Goal: Task Accomplishment & Management: Complete application form

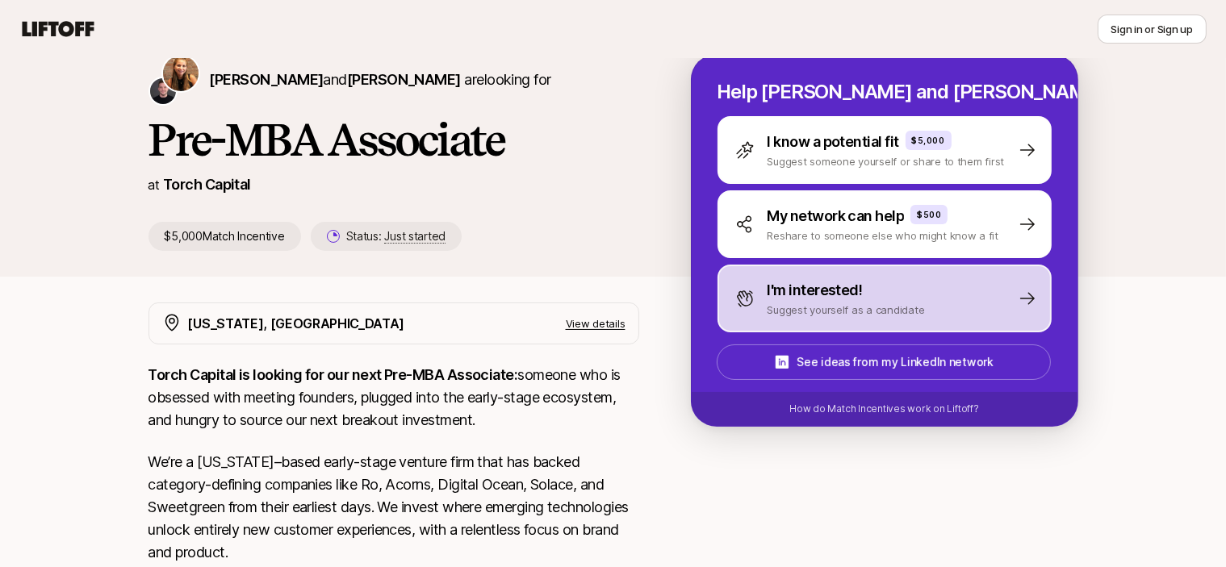
scroll to position [64, 0]
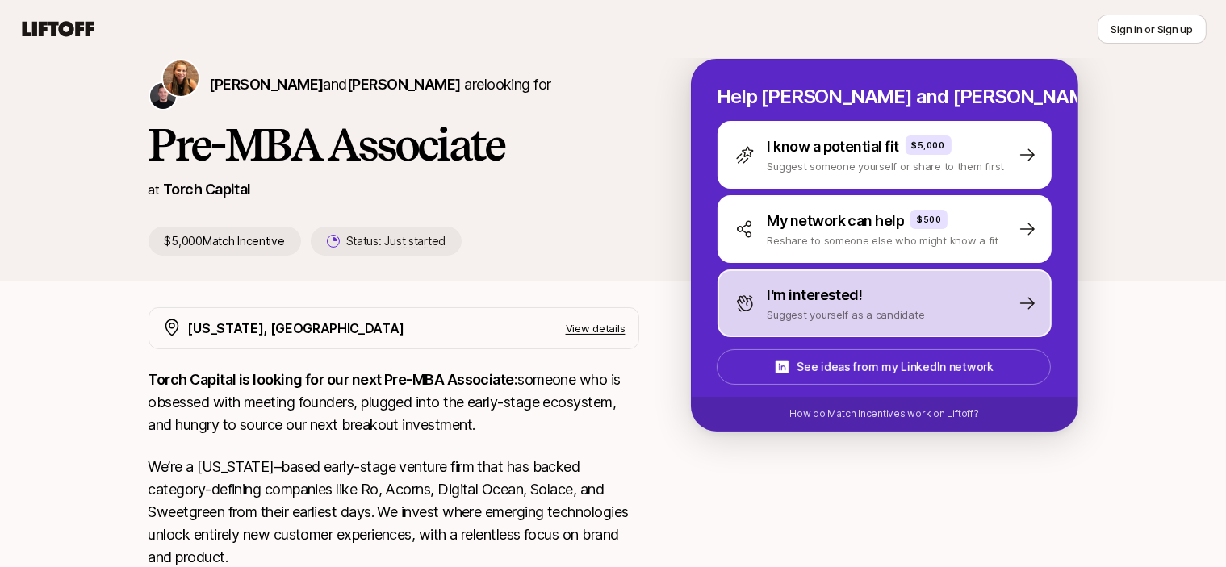
click at [837, 284] on p "I'm interested!" at bounding box center [814, 295] width 95 height 23
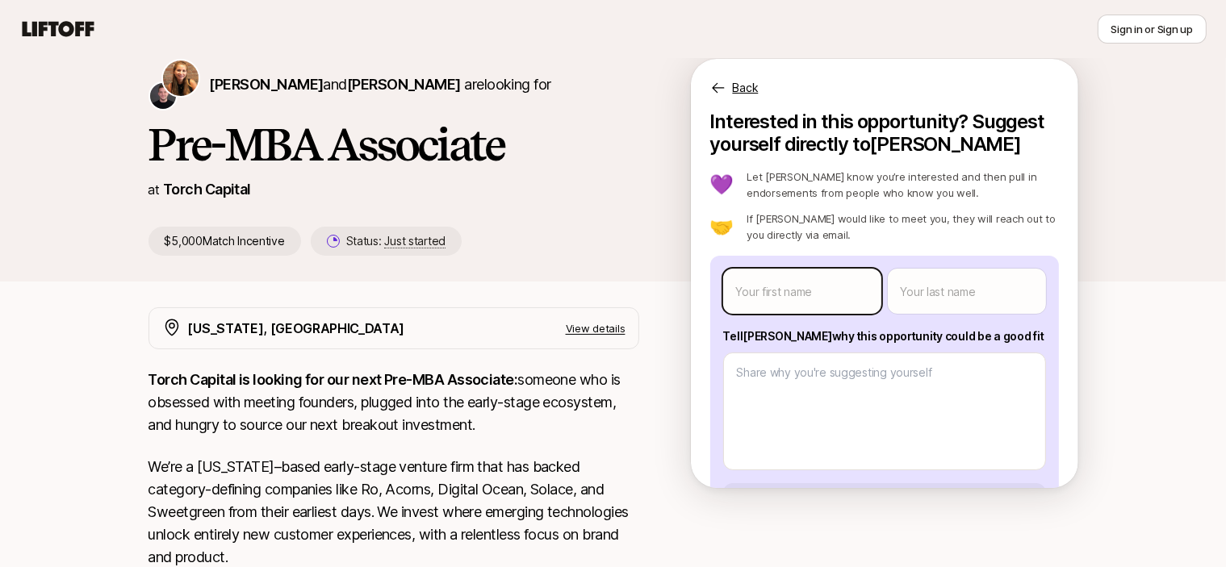
scroll to position [94, 0]
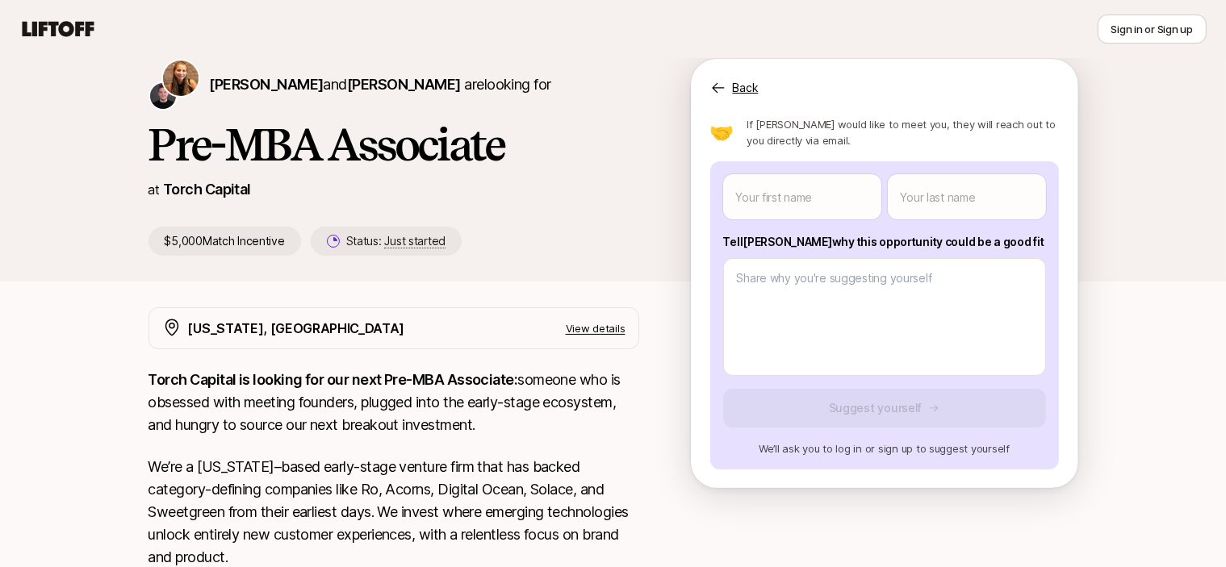
click at [837, 399] on div "Your first name Your last name Tell [PERSON_NAME] why this opportunity could be…" at bounding box center [884, 315] width 349 height 308
type textarea "x"
click at [804, 200] on body "New to Liftoff? See how it works Sign in or Sign up Sign in or Sign up [PERSON_…" at bounding box center [613, 219] width 1226 height 567
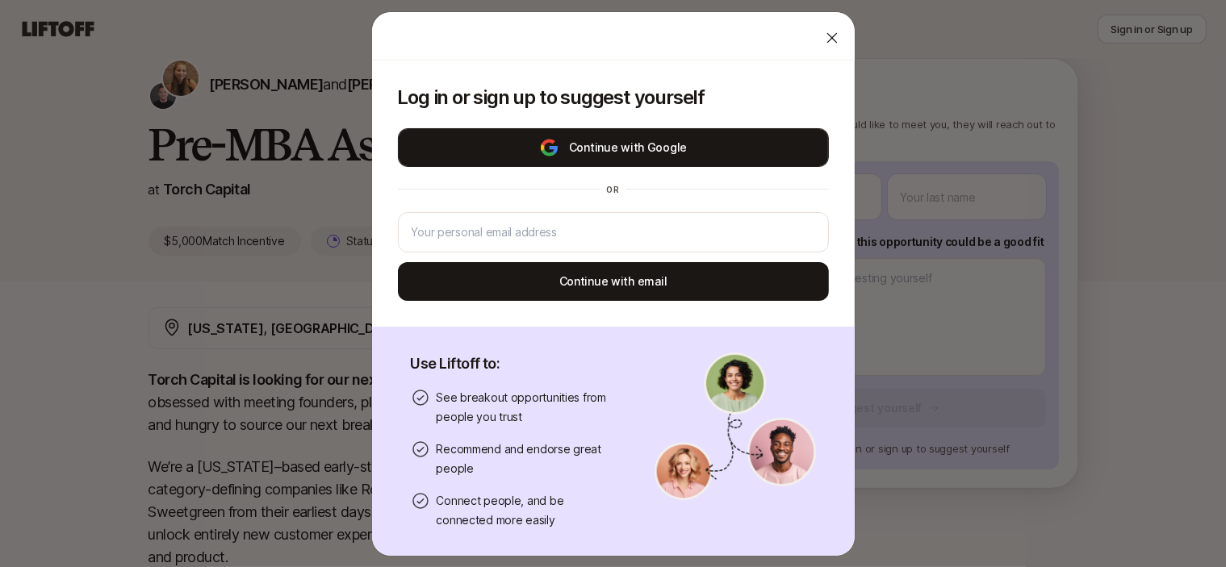
click at [599, 145] on button "Continue with Google" at bounding box center [613, 147] width 431 height 39
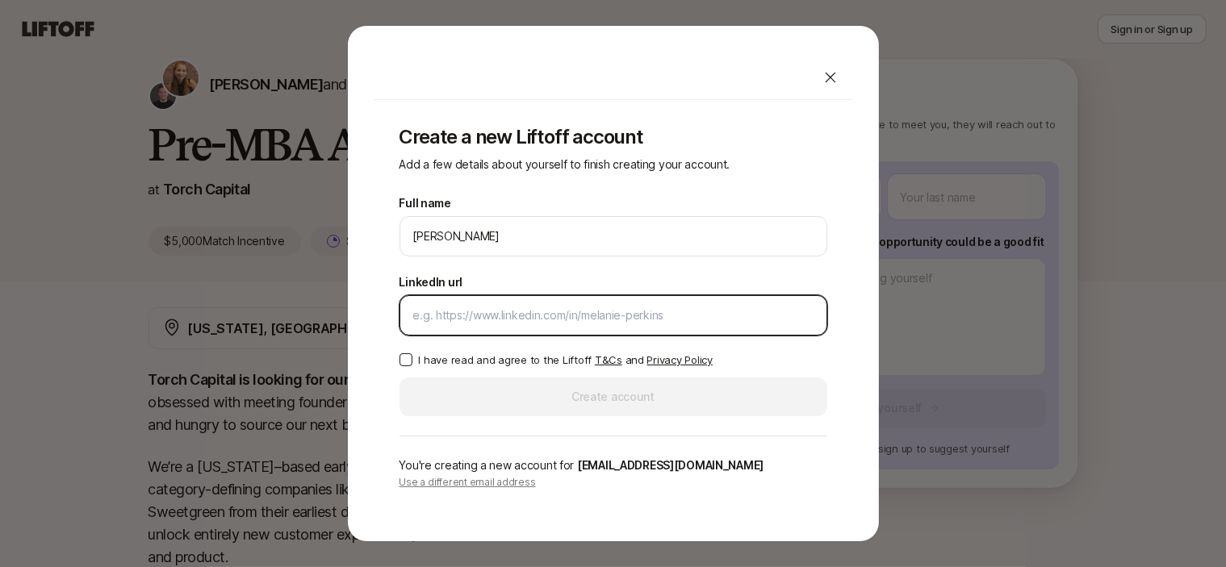
paste input "[URL][DOMAIN_NAME][PERSON_NAME]"
type input "[URL][DOMAIN_NAME][PERSON_NAME]"
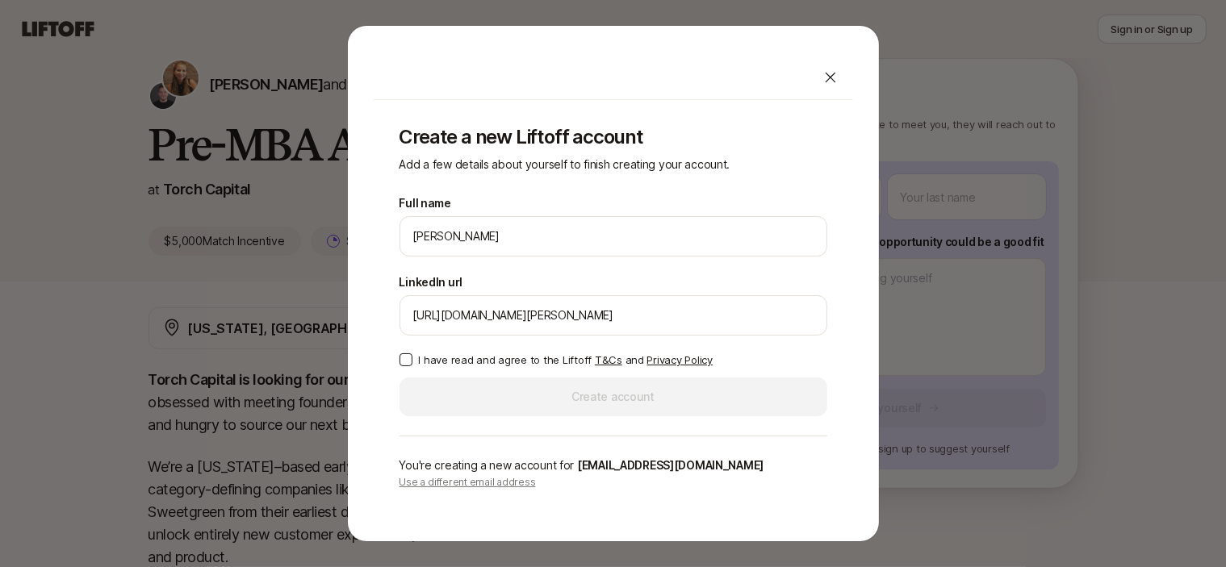
click at [407, 359] on button "I have read and agree to the Liftoff T&Cs and Privacy Policy" at bounding box center [405, 359] width 13 height 13
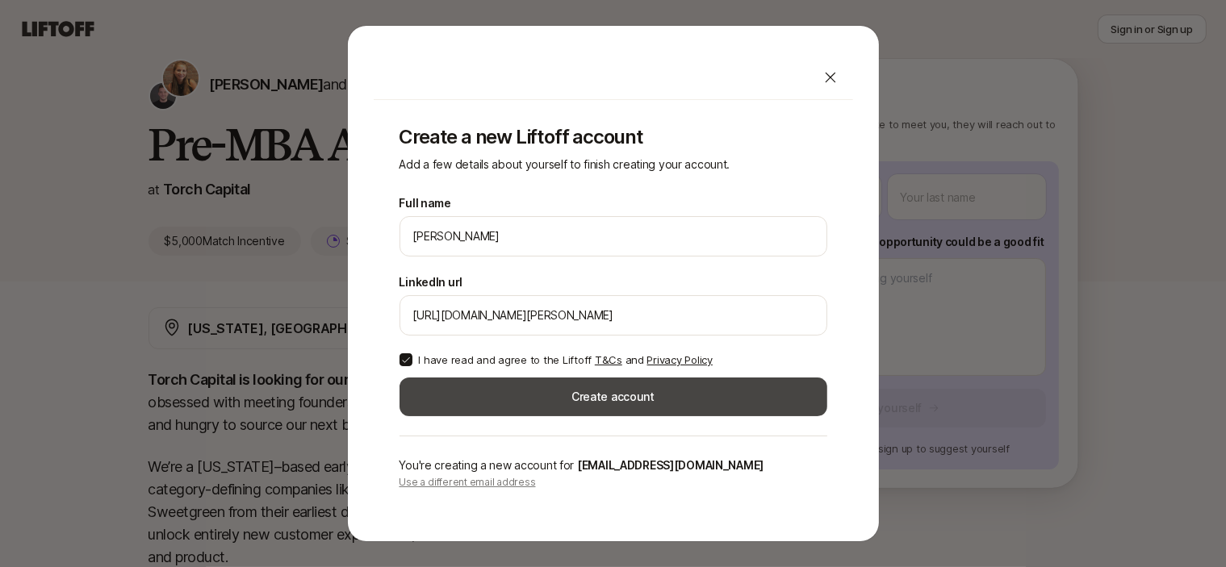
click at [464, 404] on button "Create account" at bounding box center [613, 397] width 428 height 39
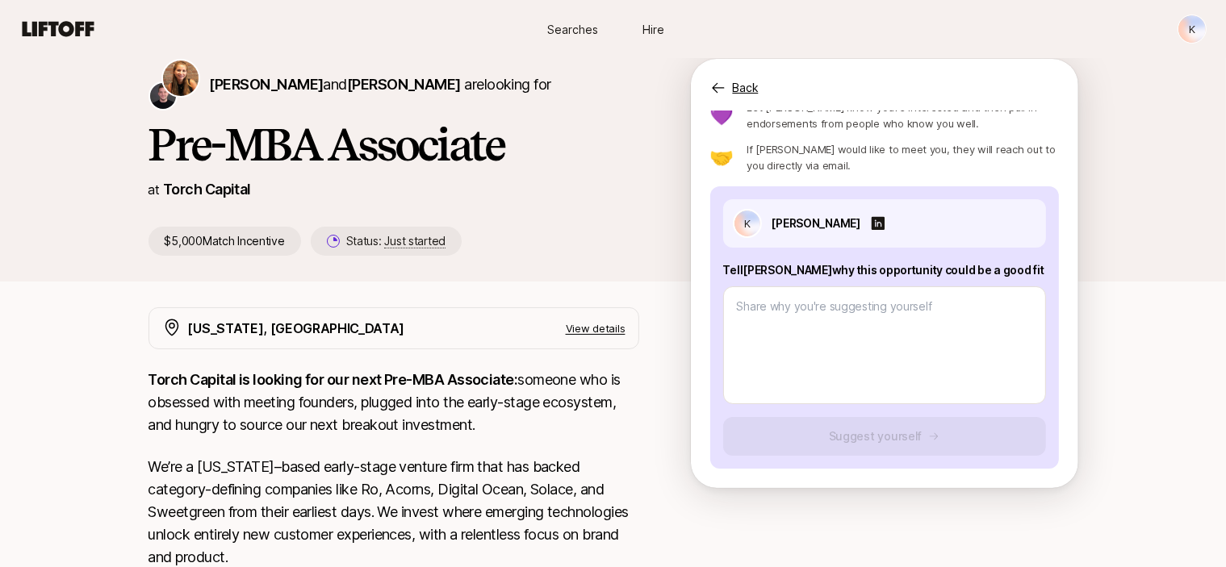
type textarea "x"
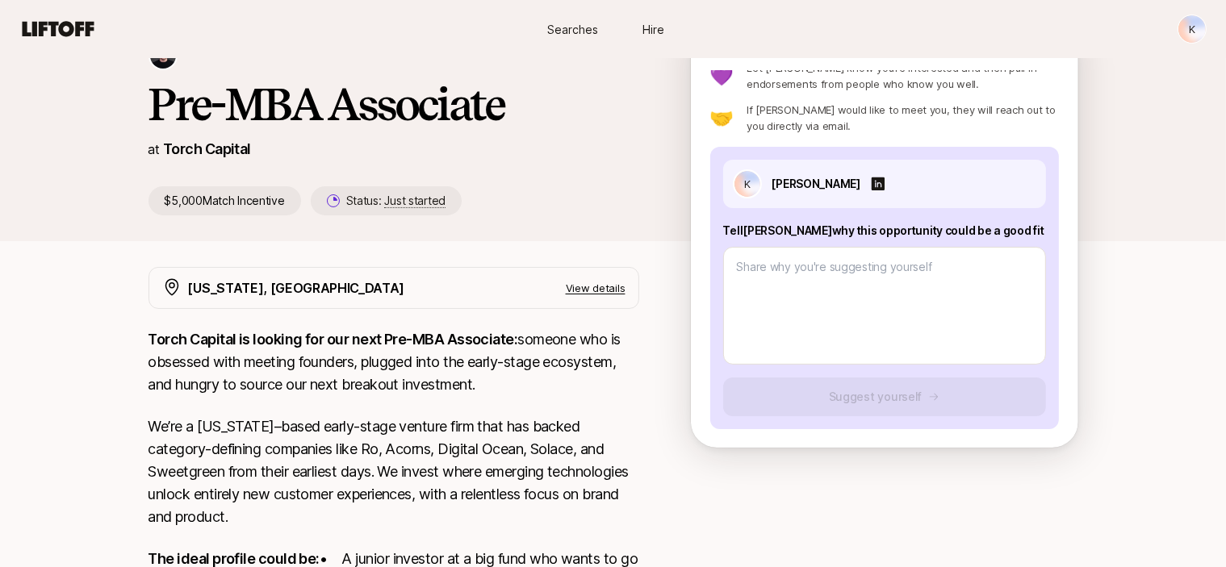
scroll to position [432, 0]
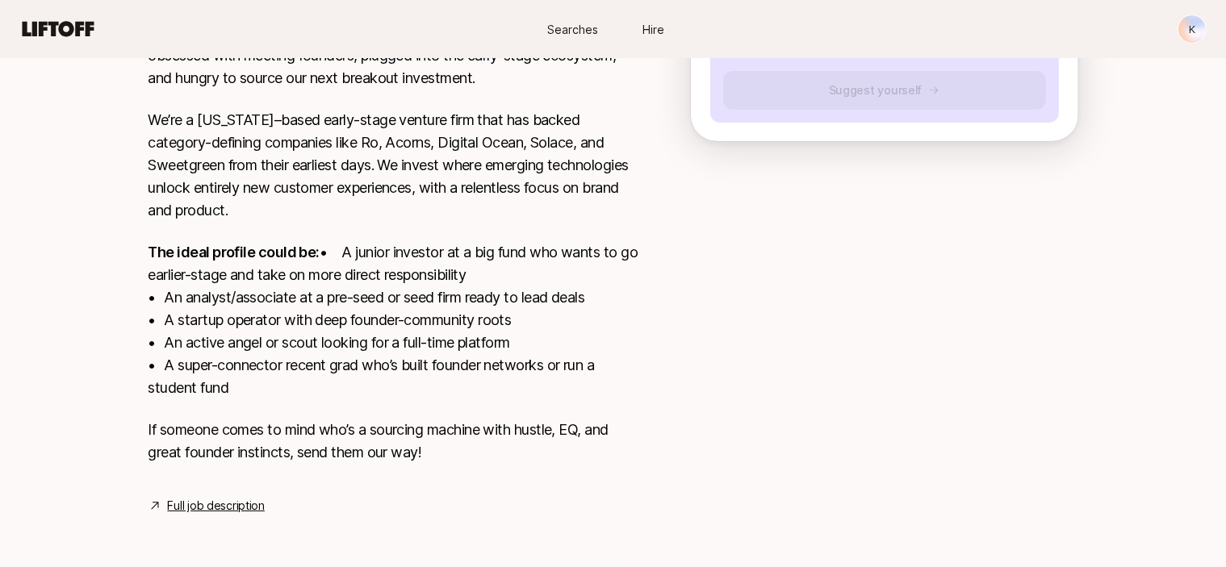
click at [219, 499] on link "Full job description" at bounding box center [216, 505] width 97 height 19
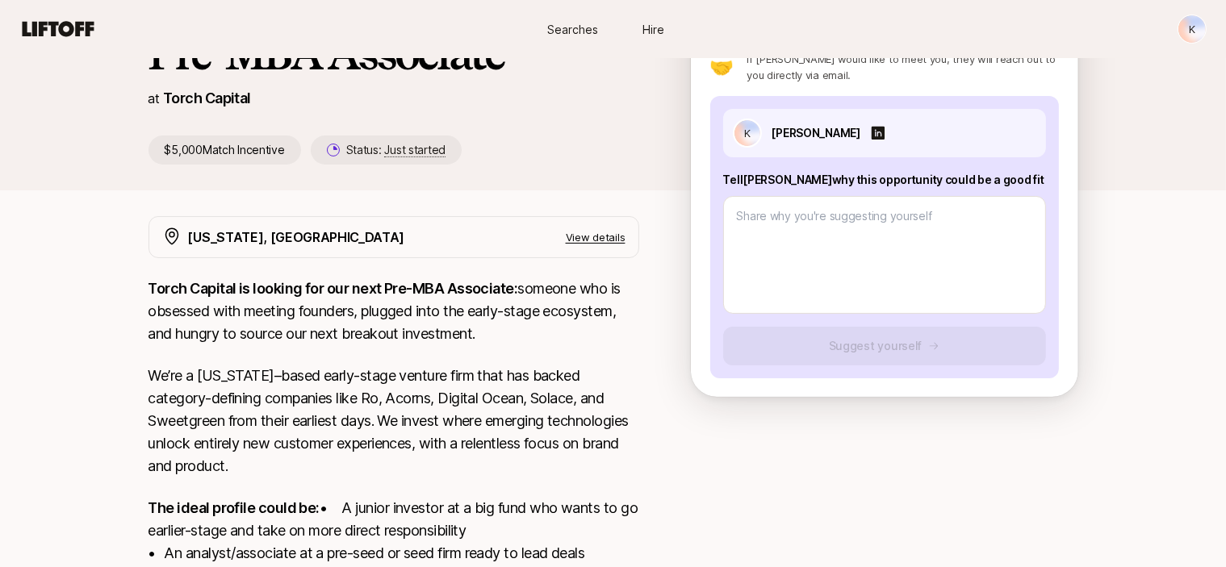
scroll to position [152, 0]
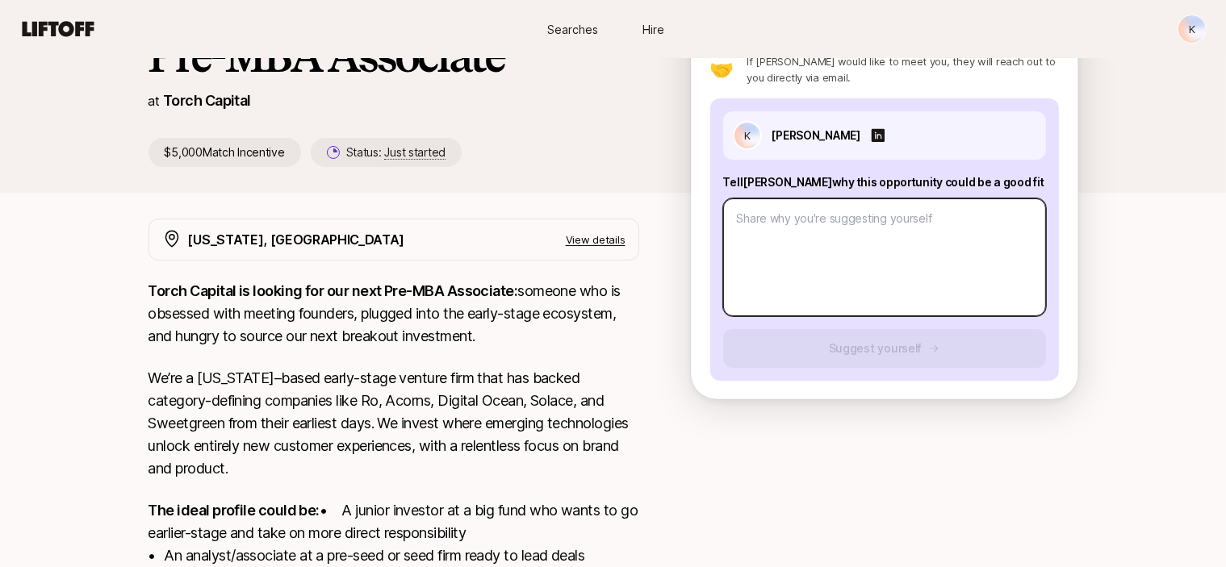
click at [794, 238] on textarea at bounding box center [884, 257] width 323 height 118
paste textarea "I believe I would be a strong fit for Torch Capital’s junior investor role beca…"
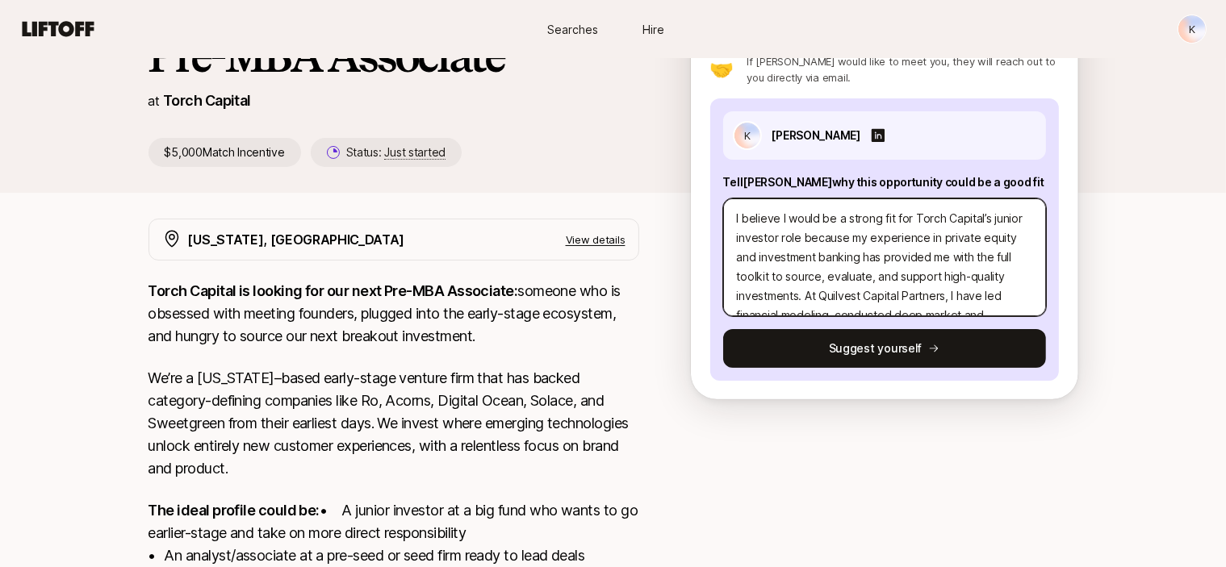
type textarea "I believe I would be a strong fit for Torch Capital’s junior investor role beca…"
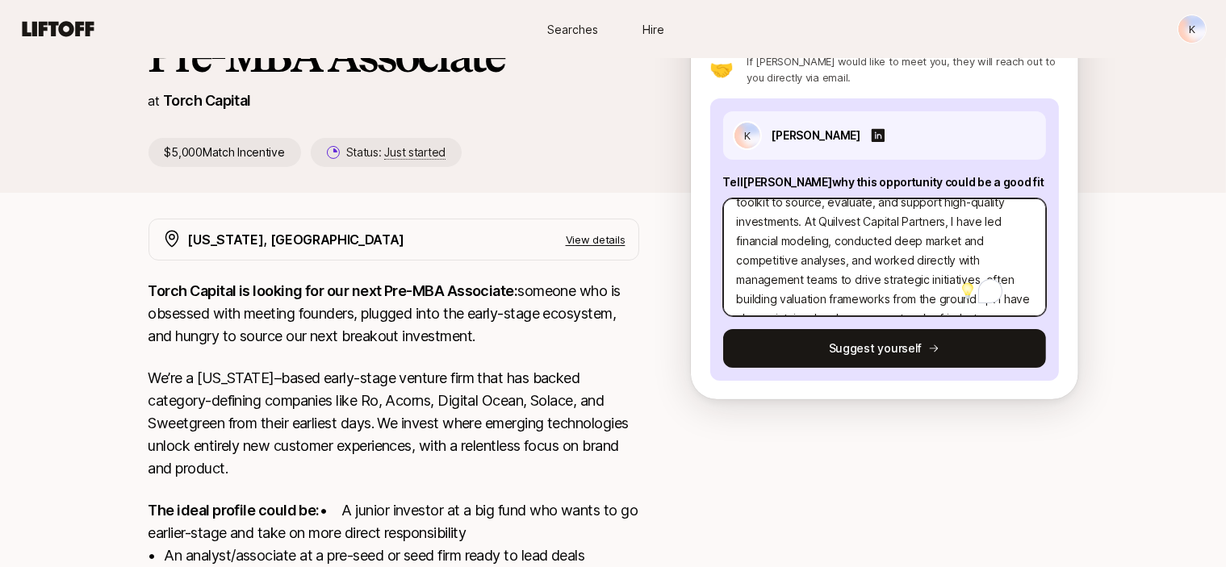
scroll to position [73, 0]
click at [904, 265] on textarea "I believe I would be a strong fit for Torch Capital’s junior investor role beca…" at bounding box center [884, 257] width 323 height 118
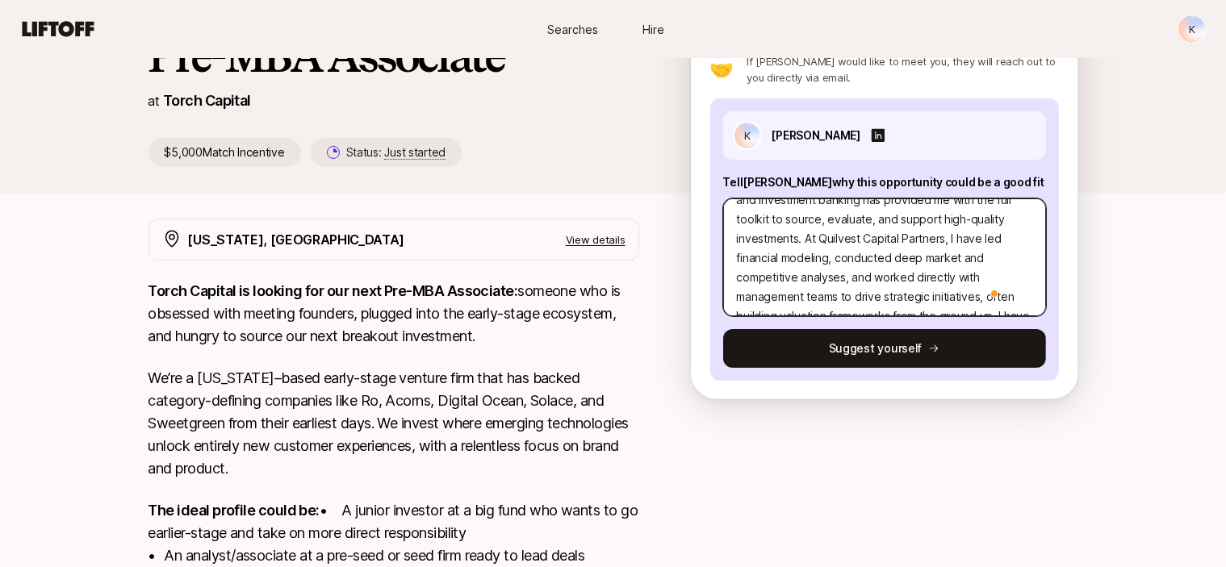
scroll to position [56, 0]
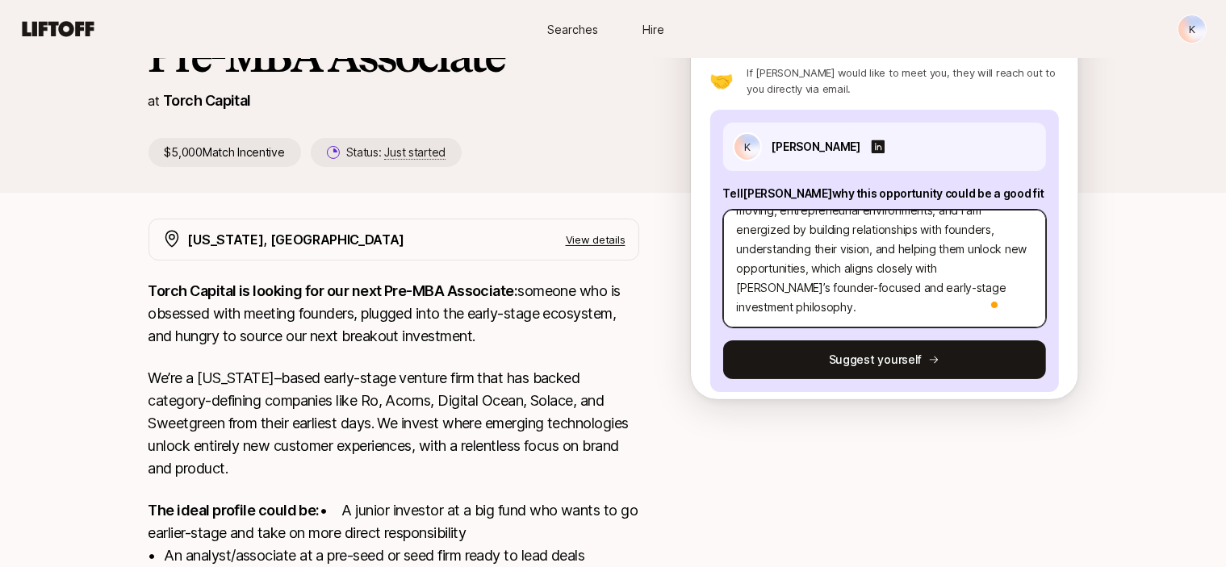
click at [951, 286] on textarea "I believe I would be a strong fit for Torch Capital’s junior investor role beca…" at bounding box center [884, 269] width 323 height 118
type textarea "x"
type textarea "I believe I would be a strong fit for Torch Capital’s junior investor role beca…"
type textarea "x"
type textarea "I believe I would be a strong fit for Torch Capital’s junior investor role beca…"
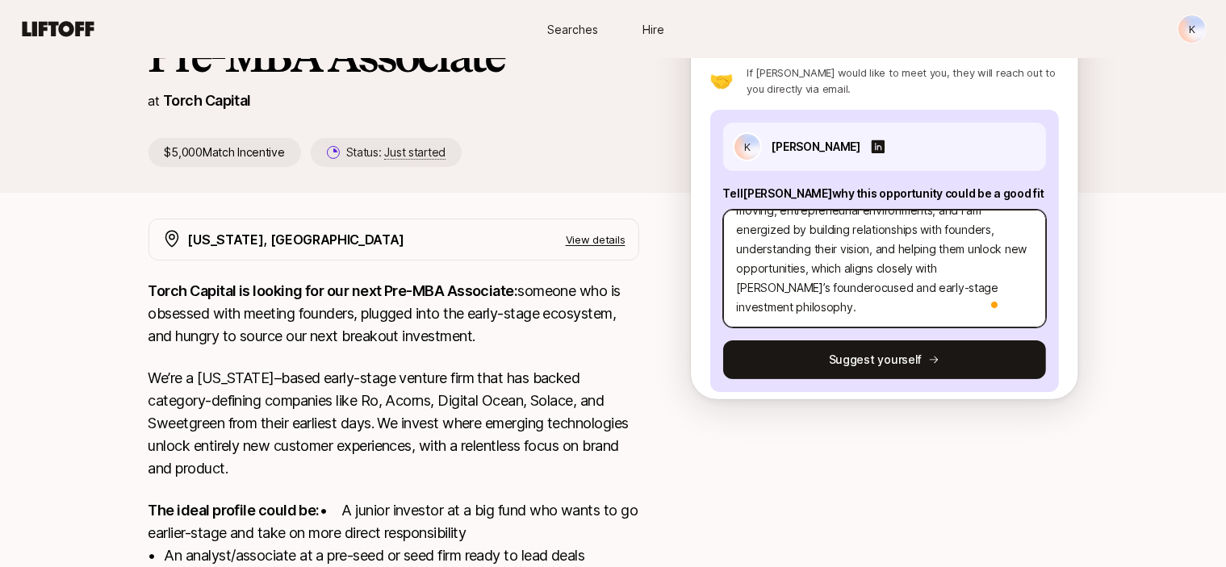
type textarea "x"
type textarea "I believe I would be a strong fit for Torch Capital’s junior investor role beca…"
type textarea "x"
type textarea "I believe I would be a strong fit for Torch Capital’s junior investor role beca…"
type textarea "x"
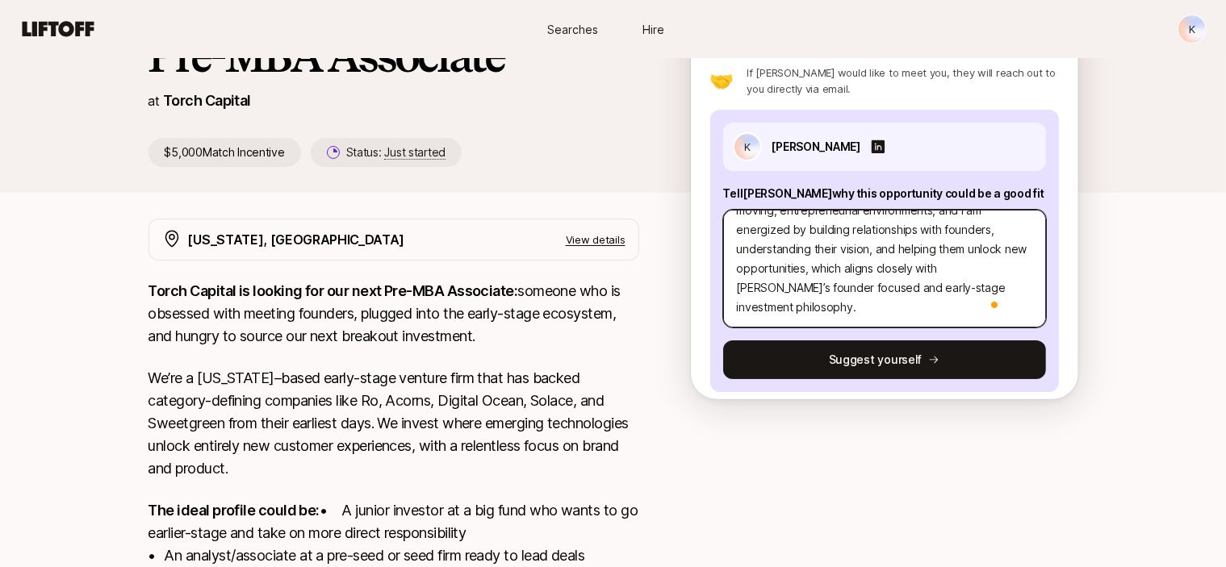
type textarea "I believe I would be a strong fit for Torch Capital’s junior investor role beca…"
type textarea "x"
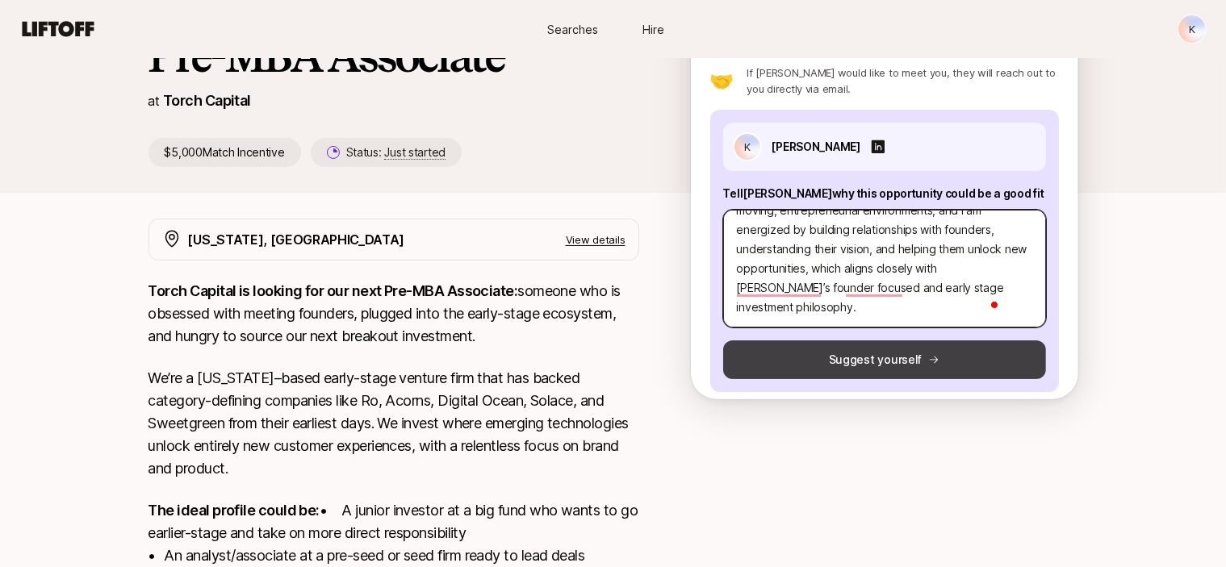
type textarea "I believe I would be a strong fit for Torch Capital’s junior investor role beca…"
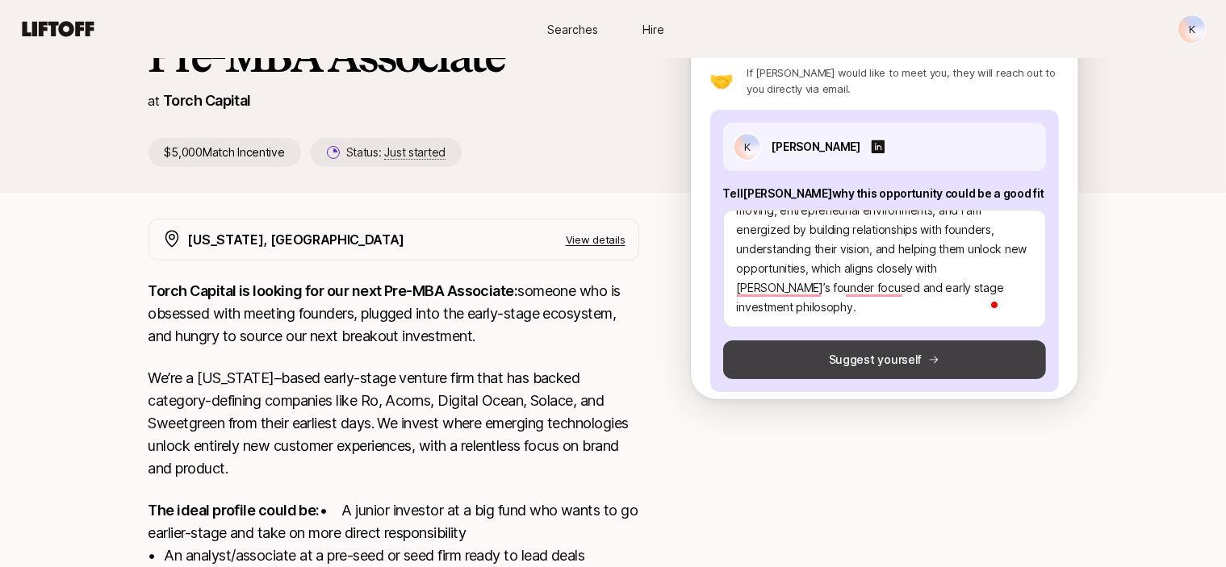
click at [928, 359] on icon at bounding box center [933, 359] width 11 height 11
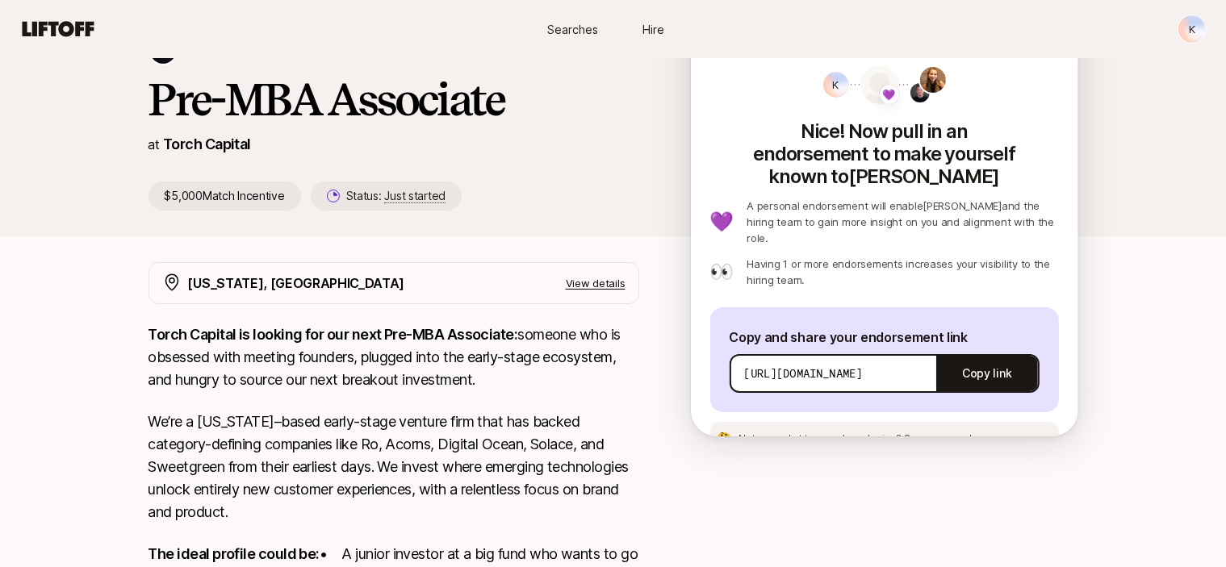
click at [932, 432] on p "Not sure what to say when sharing? See an example message" at bounding box center [880, 439] width 285 height 15
click at [933, 432] on span "See an example message" at bounding box center [964, 438] width 120 height 12
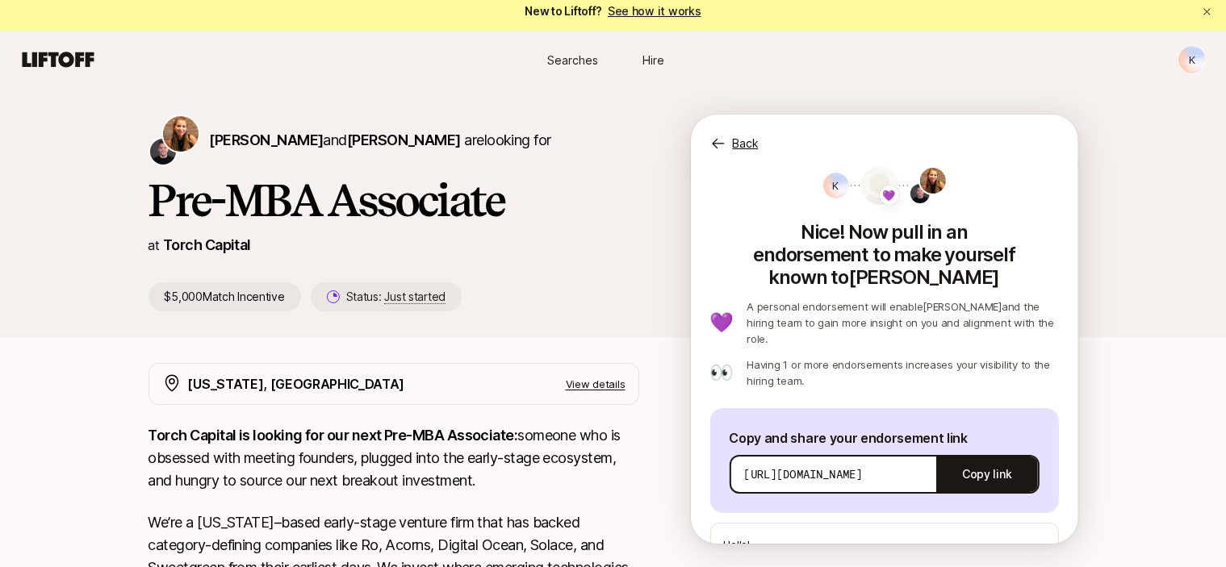
drag, startPoint x: 742, startPoint y: 140, endPoint x: 756, endPoint y: 122, distance: 22.4
click at [756, 122] on div "Back" at bounding box center [884, 134] width 387 height 39
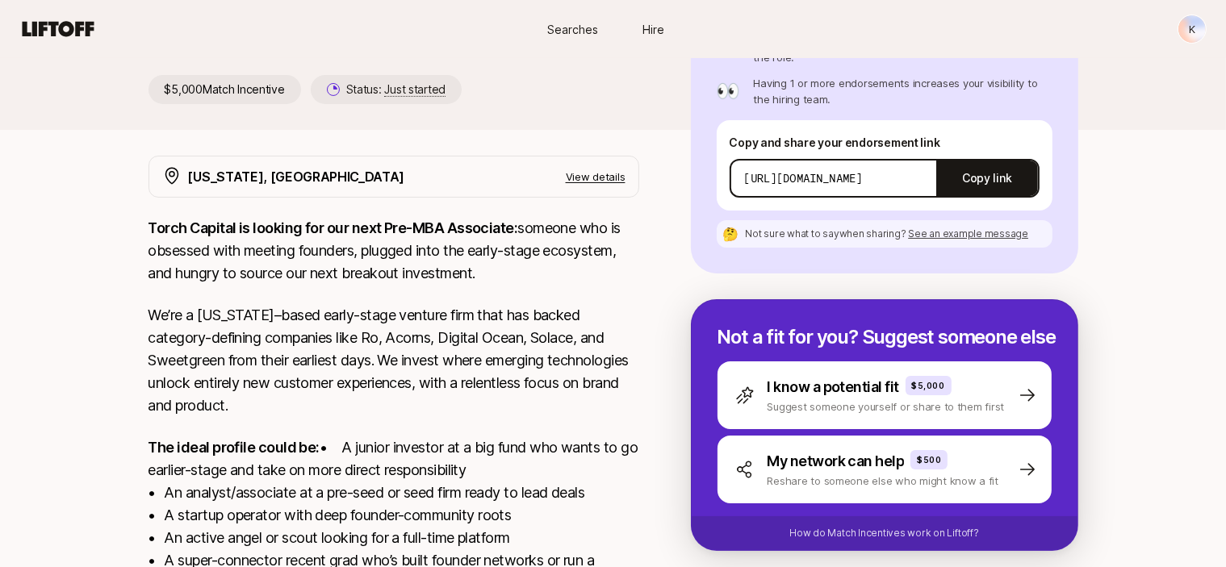
scroll to position [214, 0]
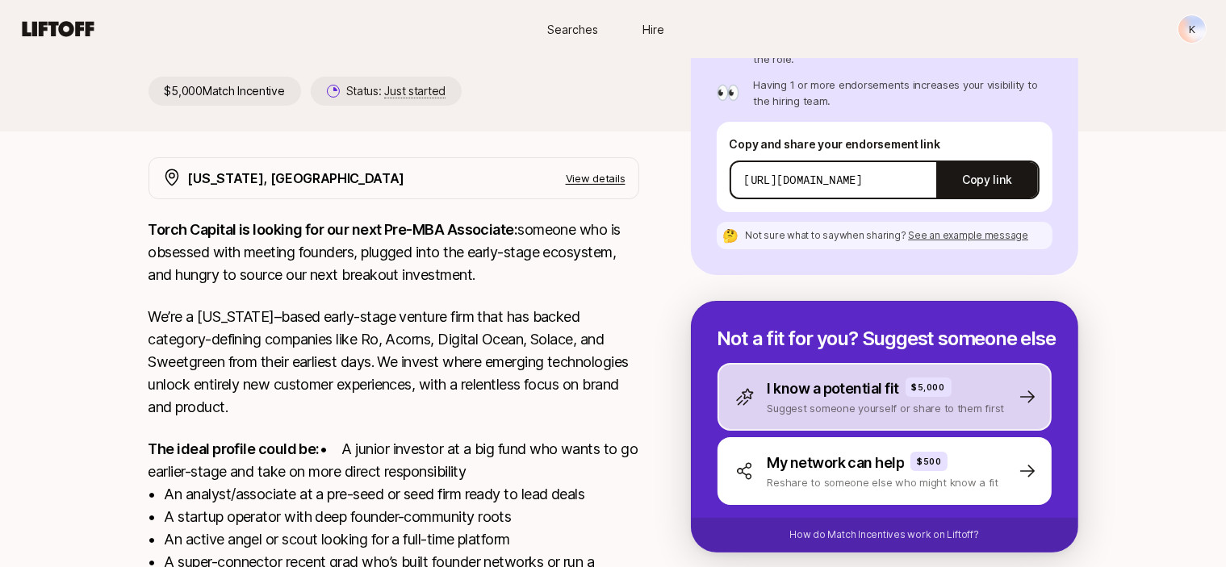
click at [959, 400] on p "Suggest someone yourself or share to them first" at bounding box center [885, 408] width 237 height 16
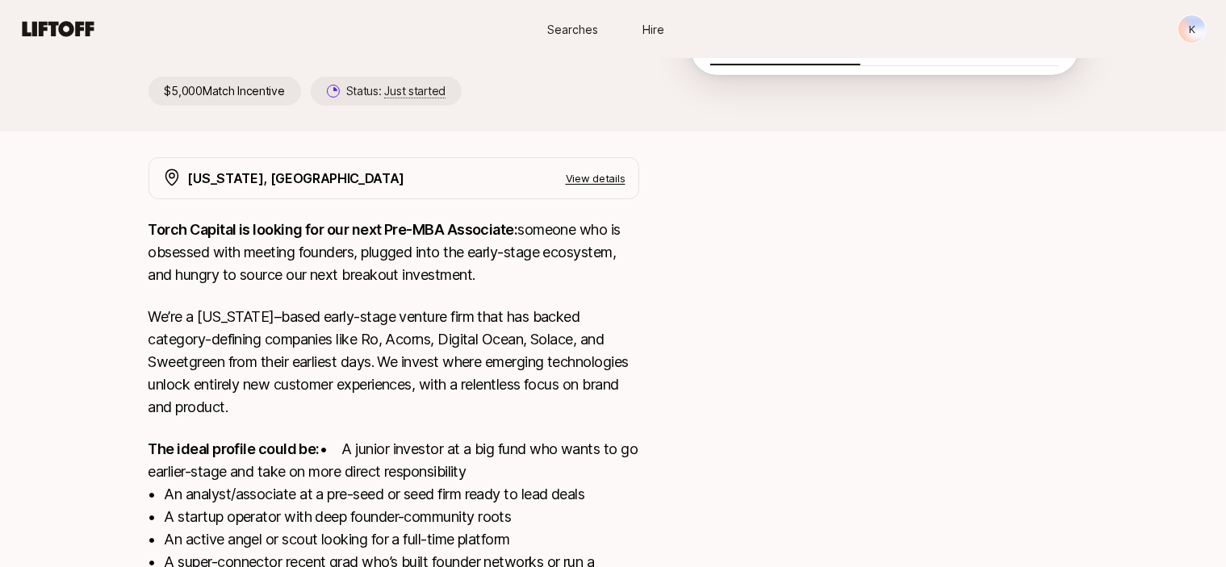
type textarea "x"
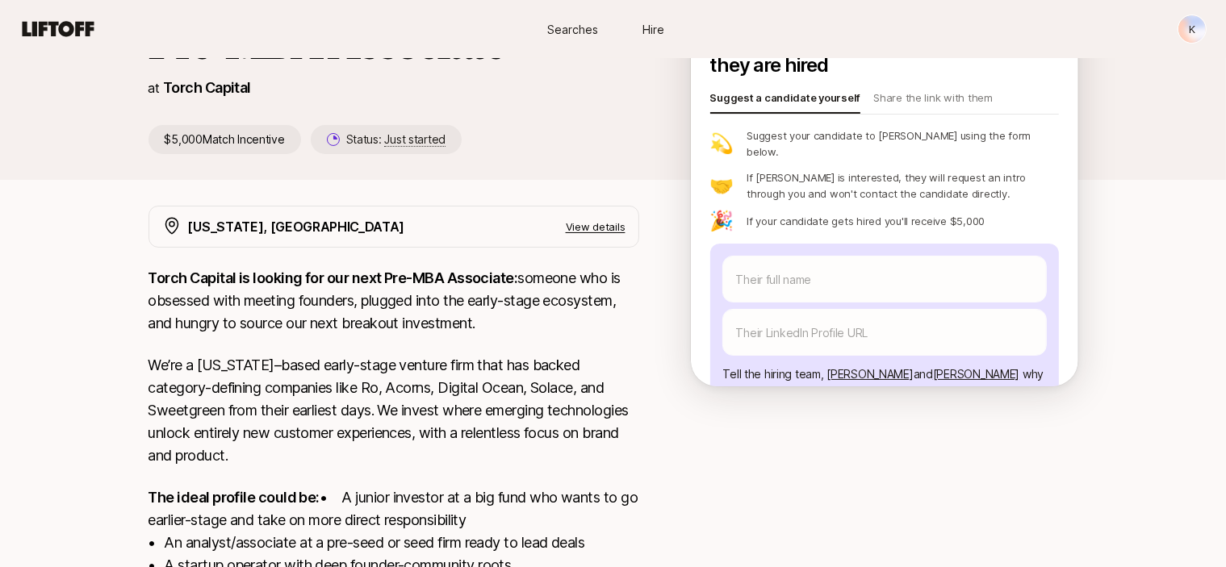
scroll to position [0, 0]
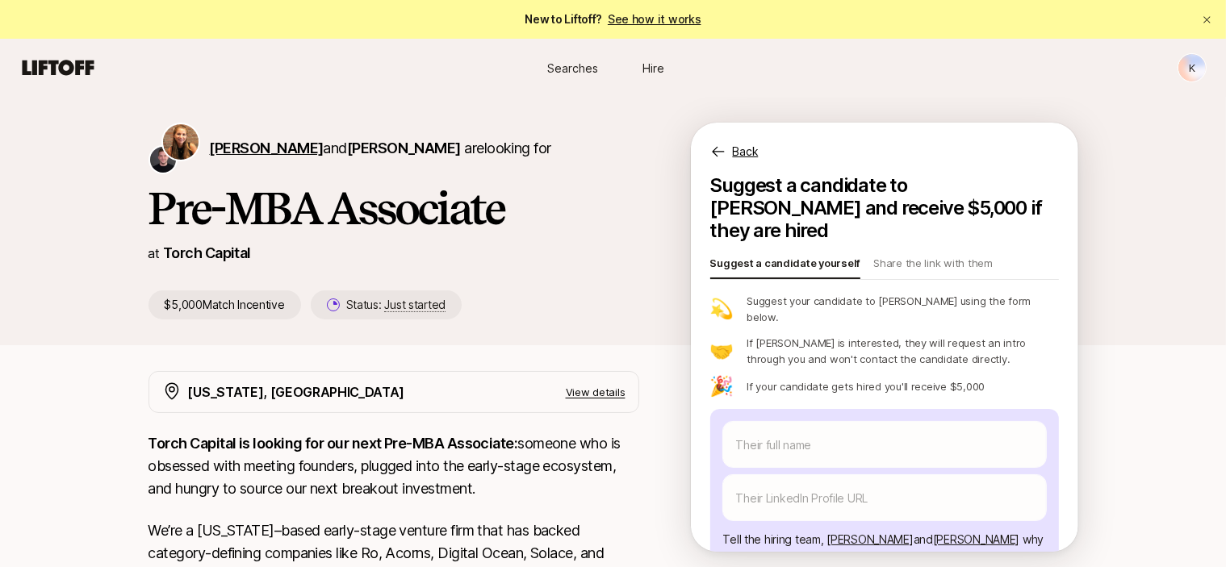
click at [250, 148] on span "[PERSON_NAME]" at bounding box center [267, 148] width 114 height 17
click at [379, 159] on p "[PERSON_NAME] and [PERSON_NAME] are looking for" at bounding box center [380, 148] width 341 height 23
click at [381, 150] on span "[PERSON_NAME]" at bounding box center [404, 148] width 114 height 17
